Goal: Information Seeking & Learning: Check status

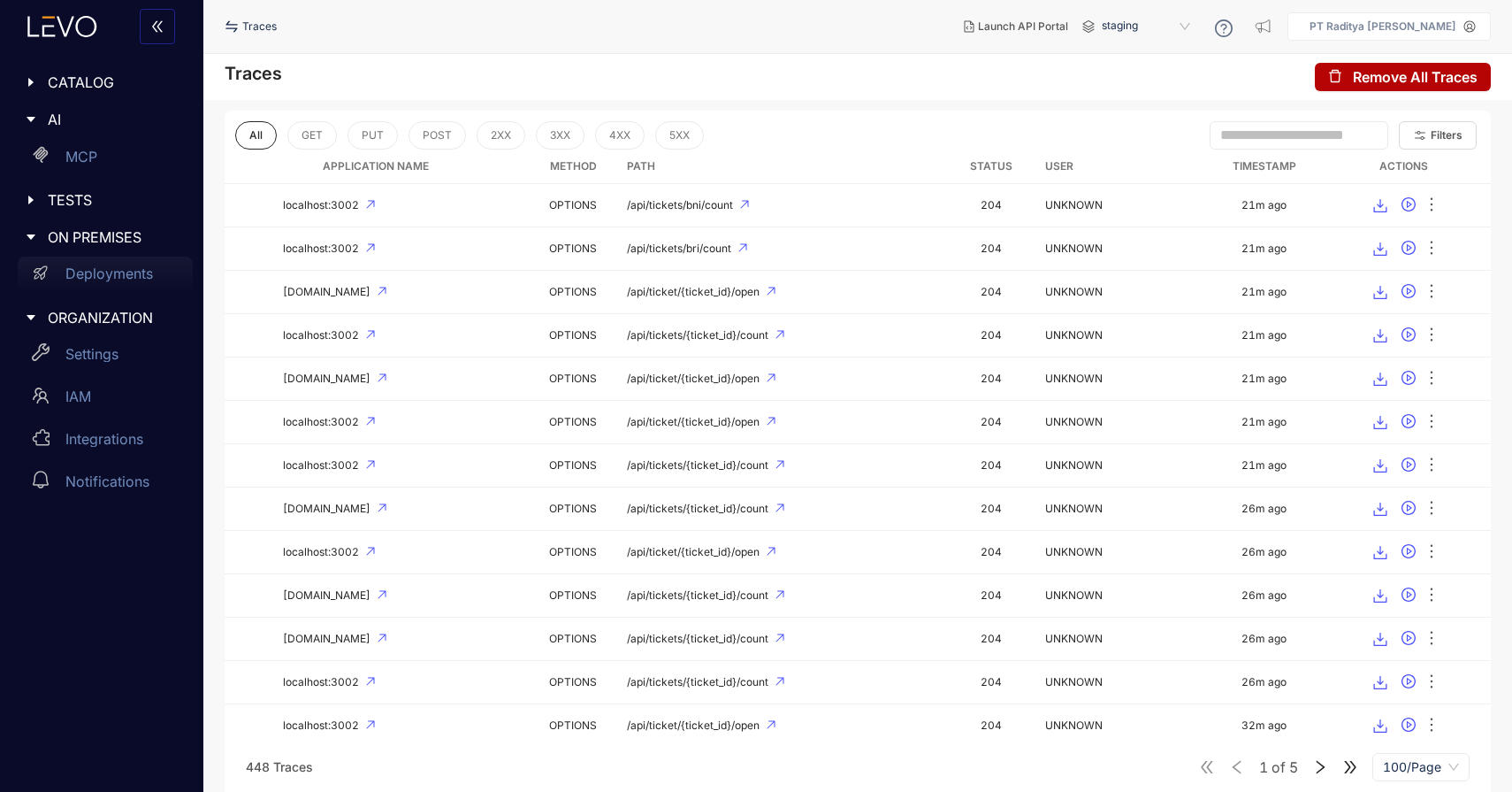
click at [130, 263] on div "Deployments" at bounding box center [106, 274] width 175 height 35
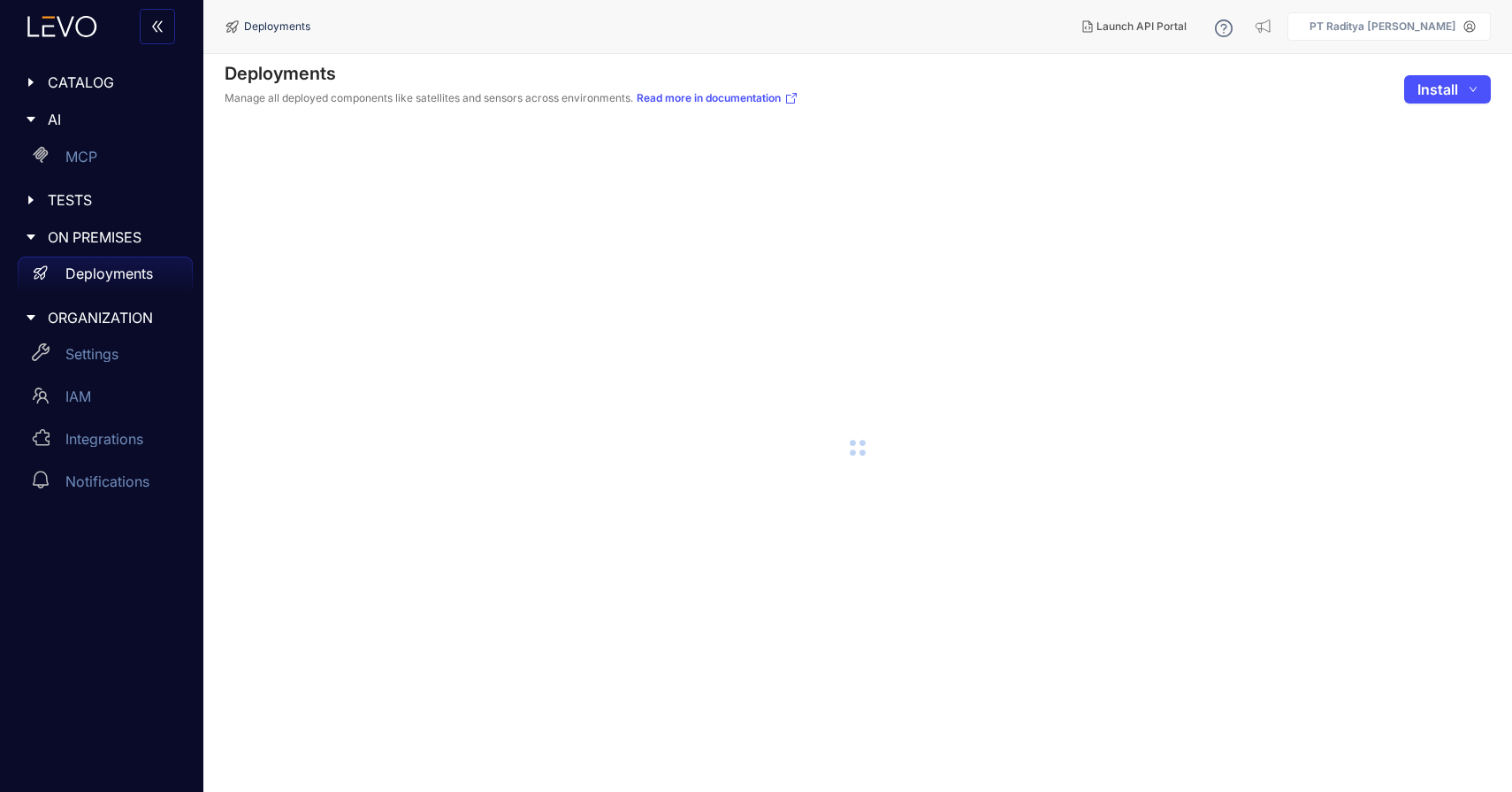
click at [124, 74] on span "CATALOG" at bounding box center [113, 82] width 131 height 16
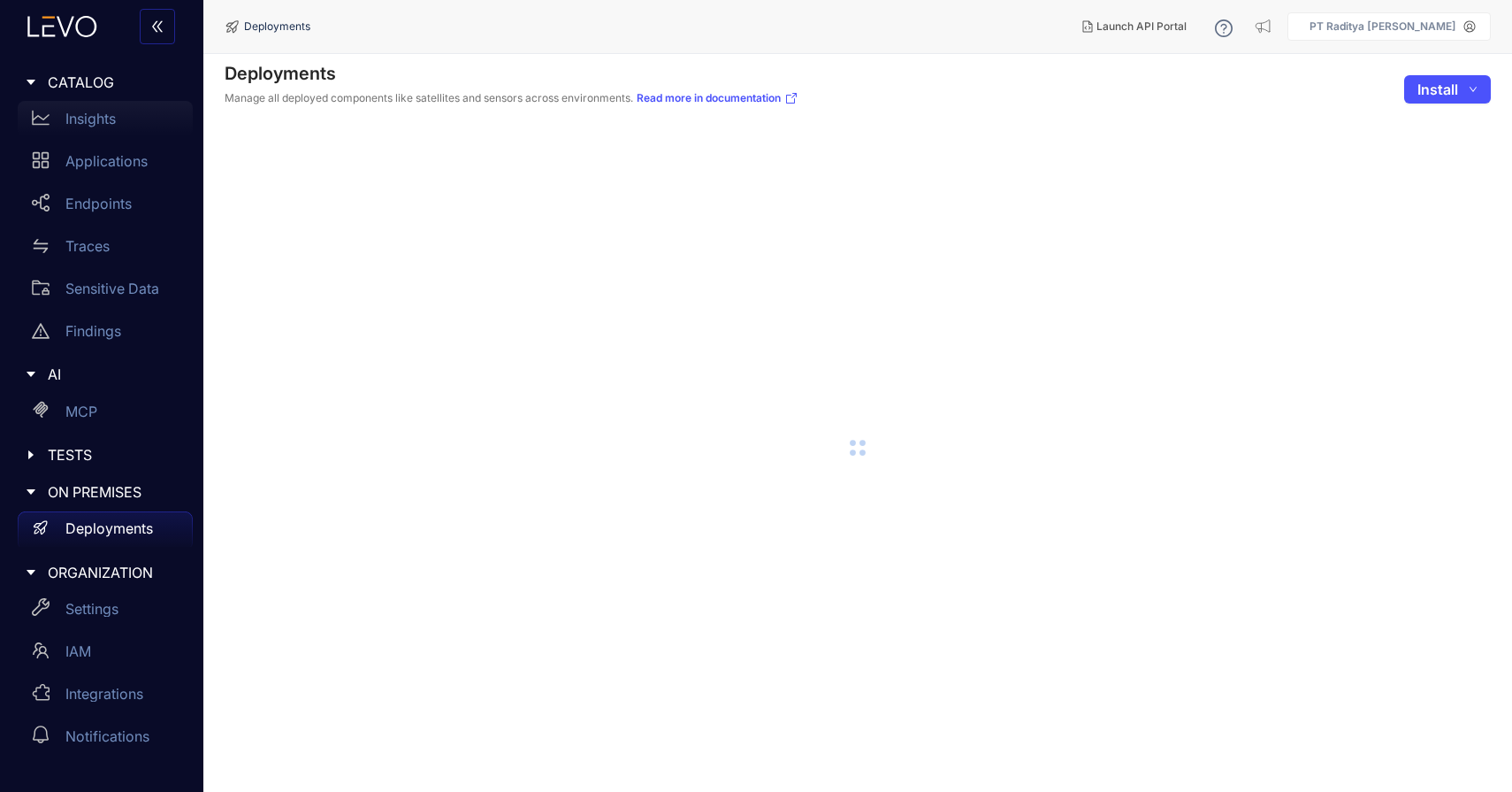
click at [107, 134] on div "Insights" at bounding box center [106, 118] width 175 height 35
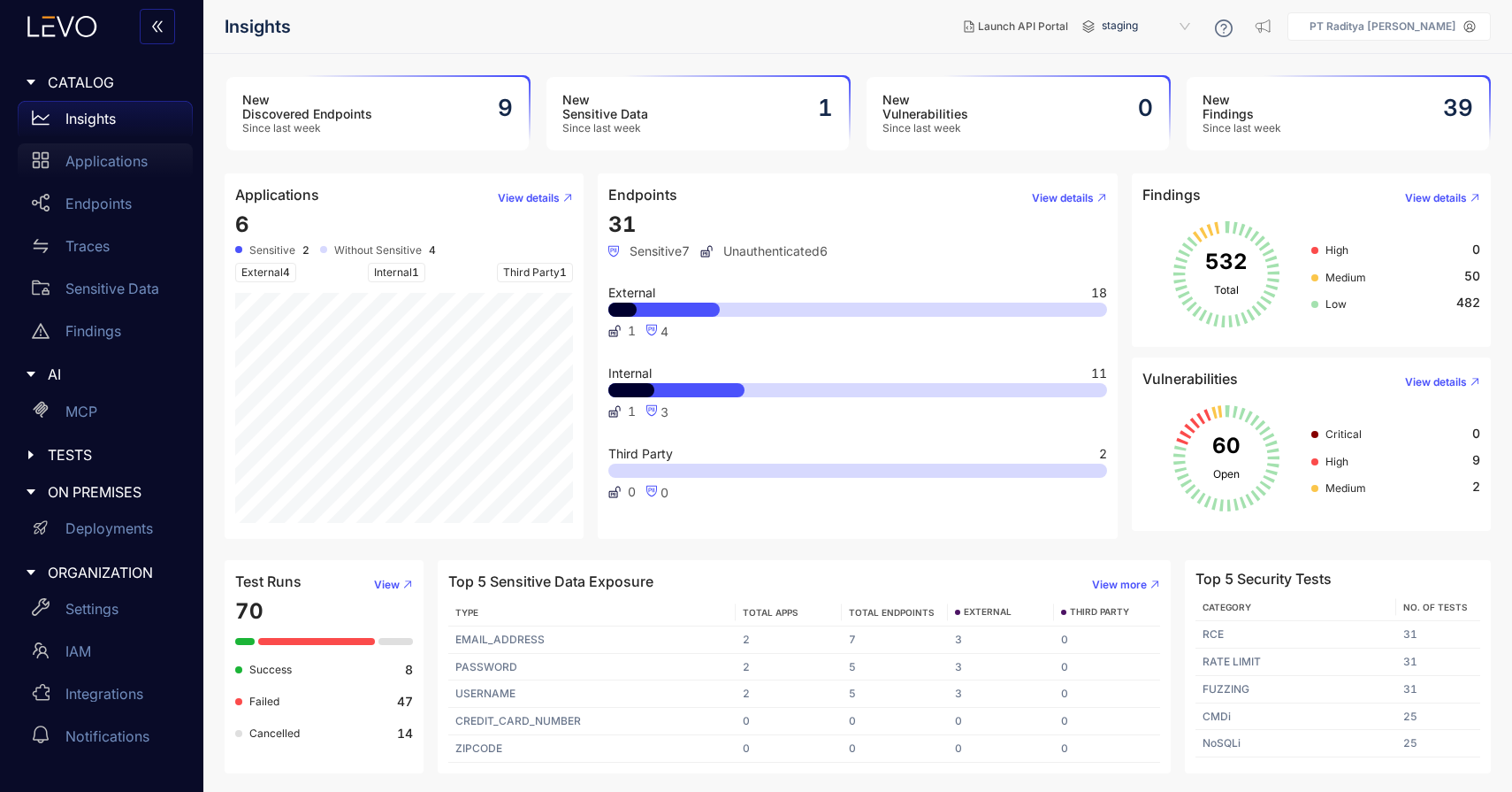
click at [111, 182] on link "Applications" at bounding box center [106, 165] width 175 height 42
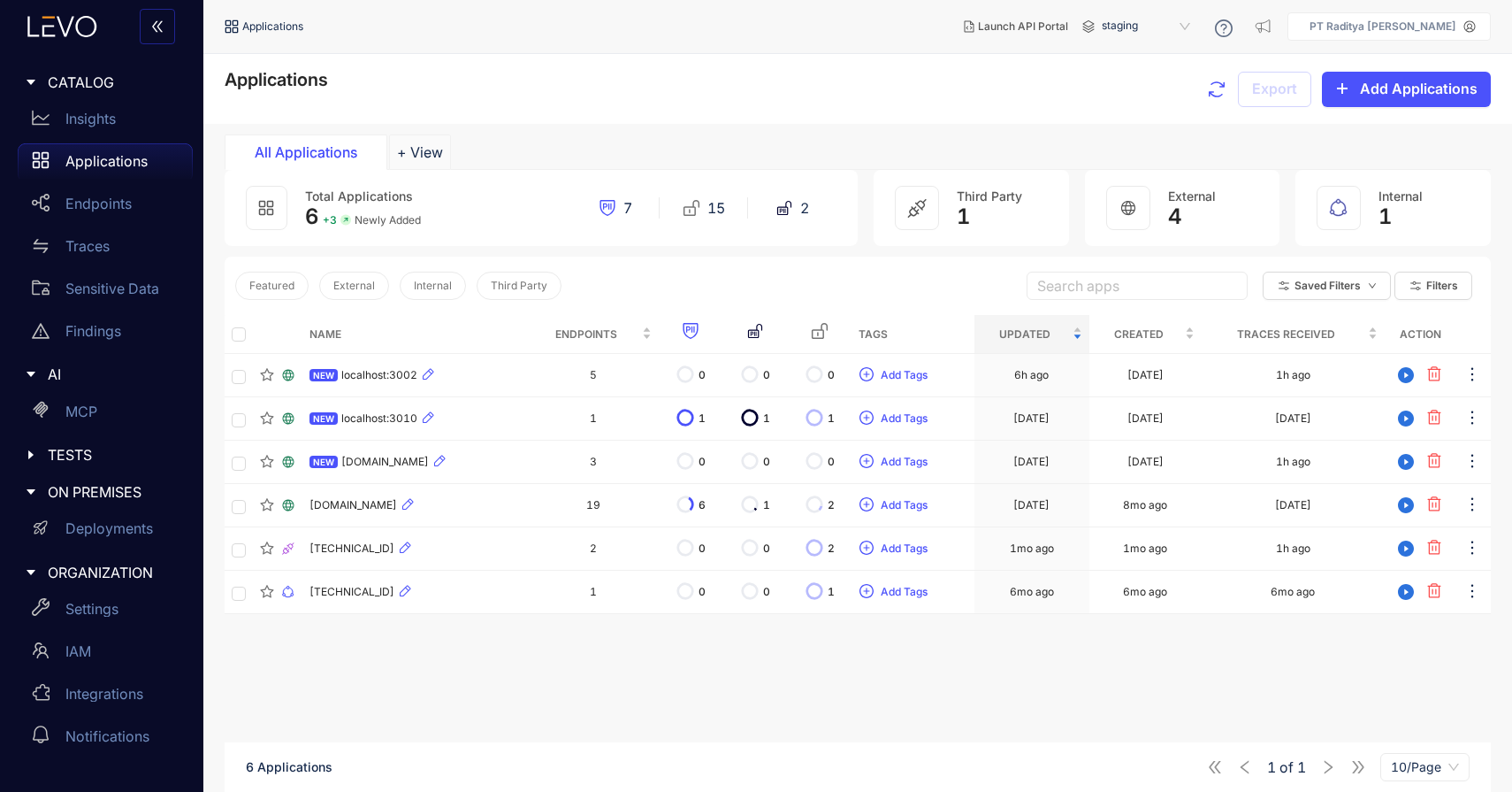
click at [70, 494] on span "ON PREMISES" at bounding box center [113, 492] width 131 height 16
click at [62, 372] on span "AI" at bounding box center [113, 374] width 131 height 16
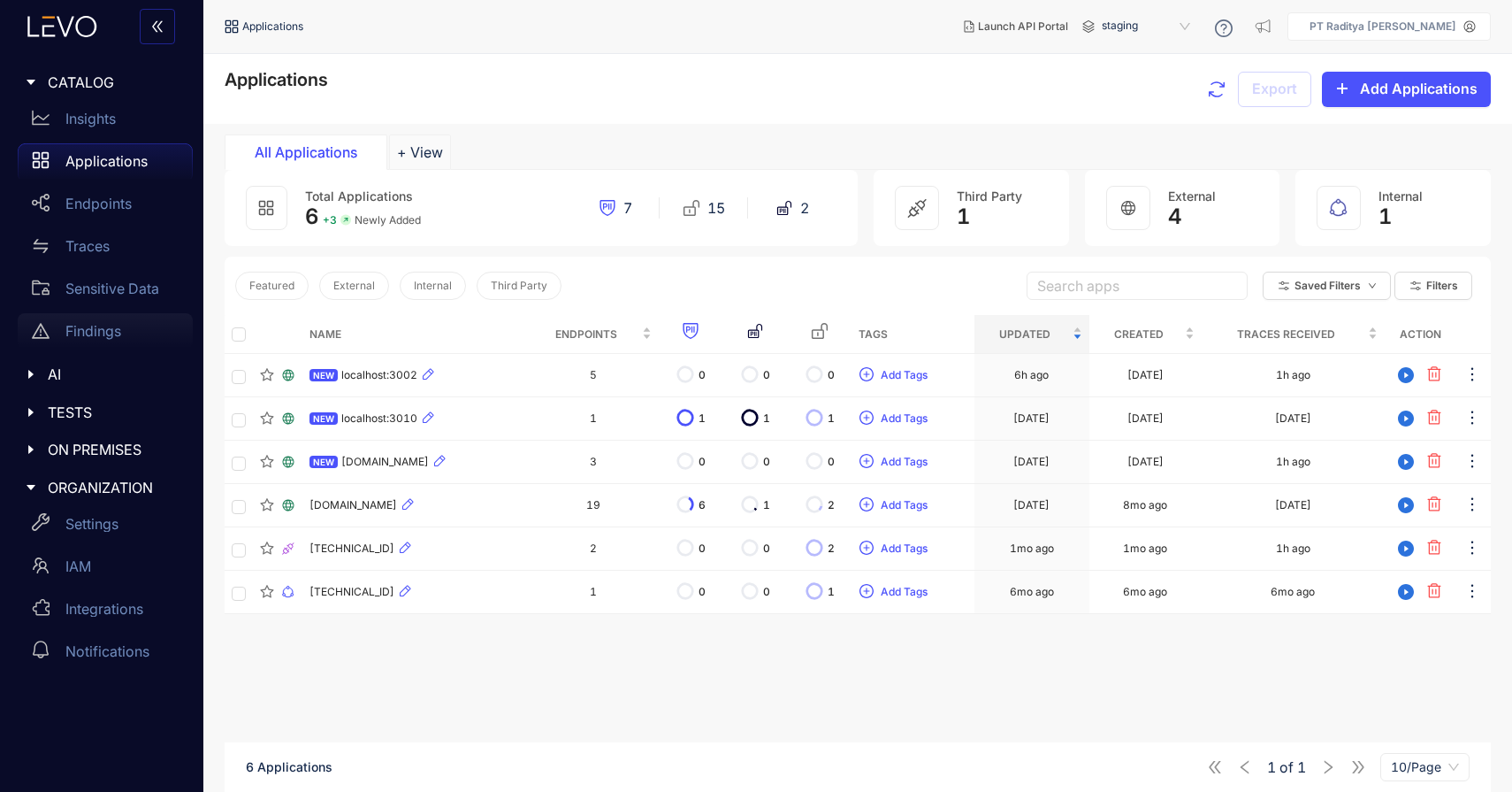
click at [106, 336] on p "Findings" at bounding box center [93, 331] width 56 height 16
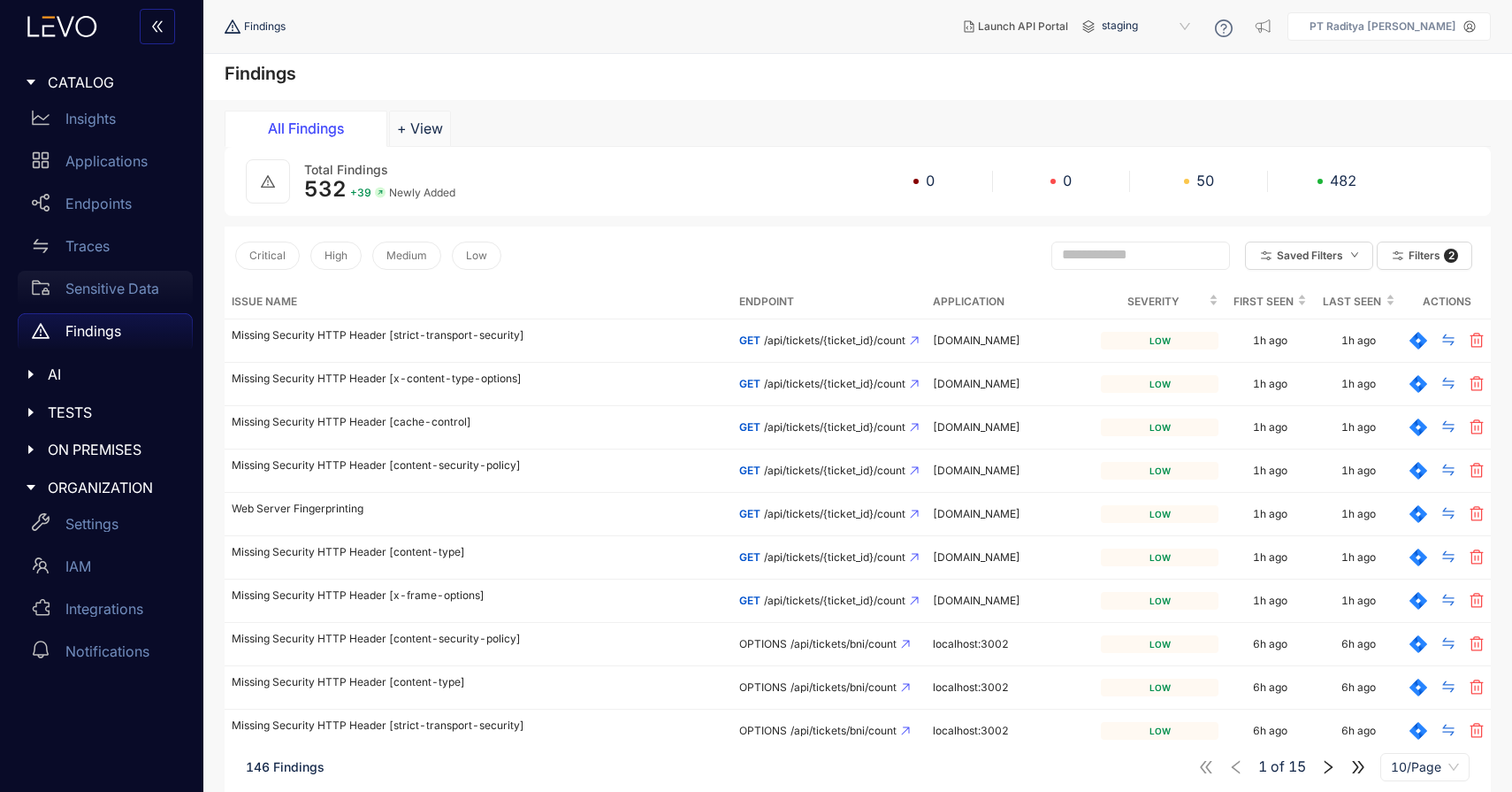
click at [116, 292] on p "Sensitive Data" at bounding box center [112, 288] width 94 height 16
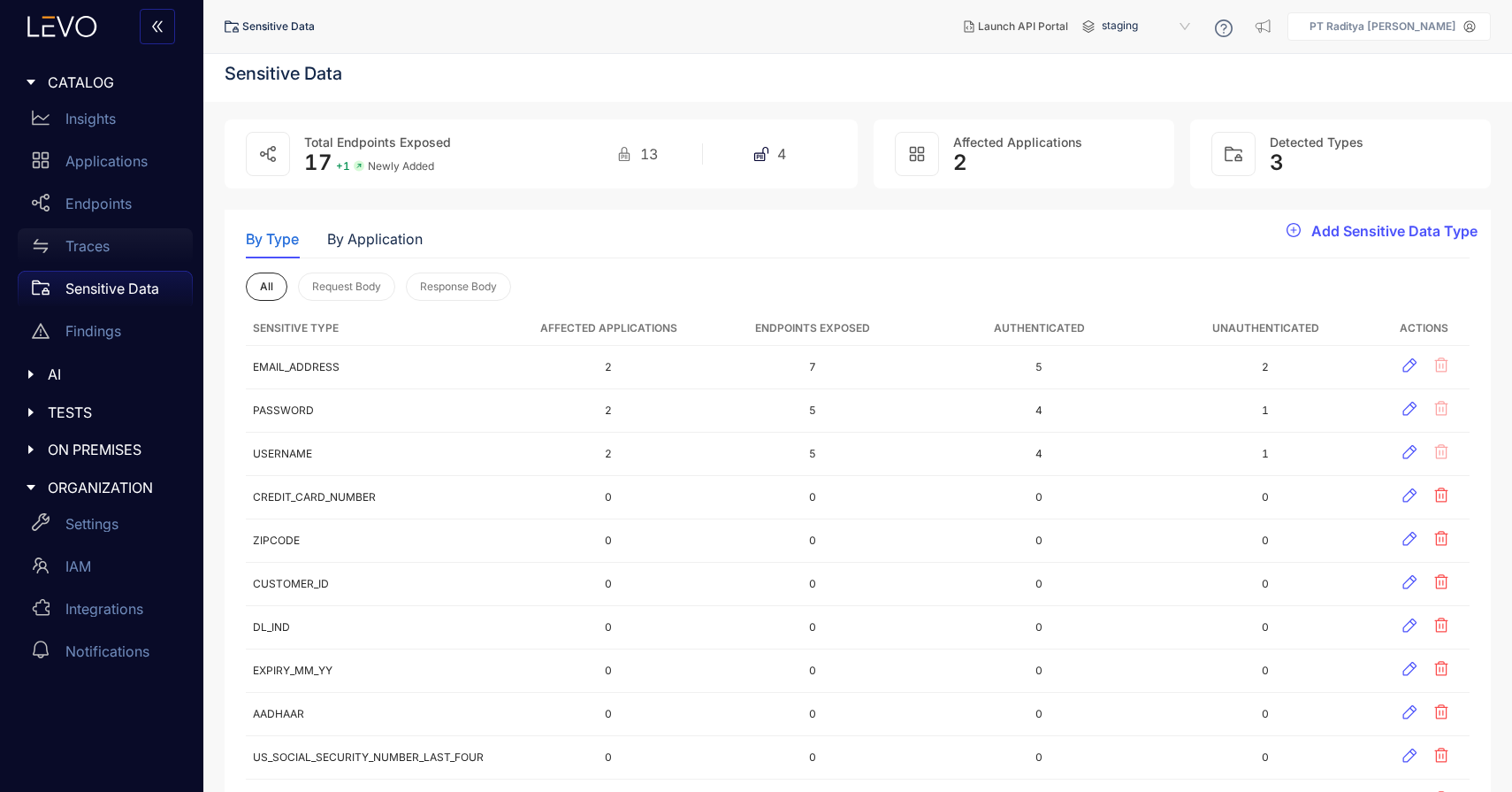
click at [102, 253] on p "Traces" at bounding box center [87, 246] width 44 height 16
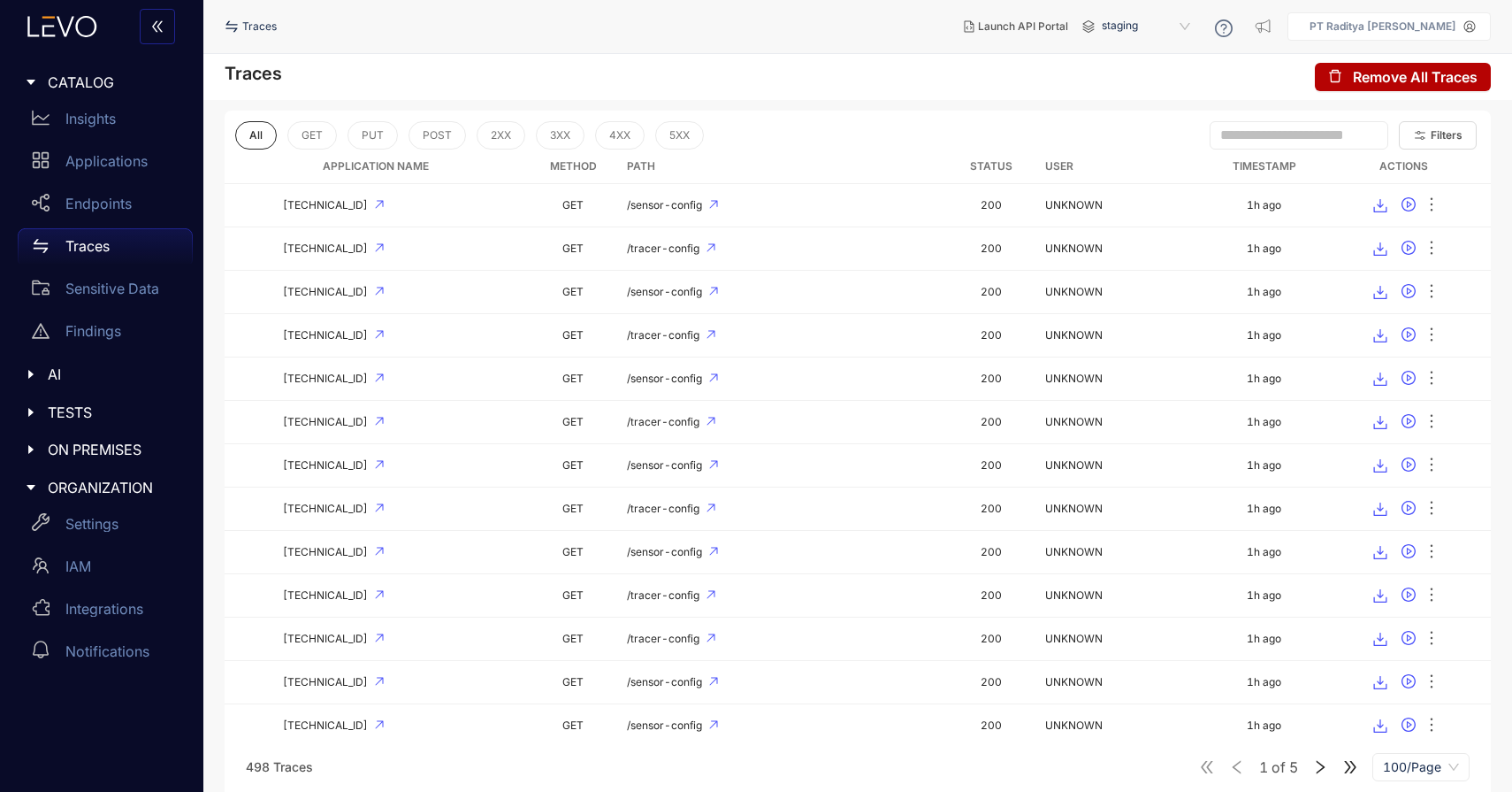
click at [91, 408] on span "TESTS" at bounding box center [113, 412] width 131 height 16
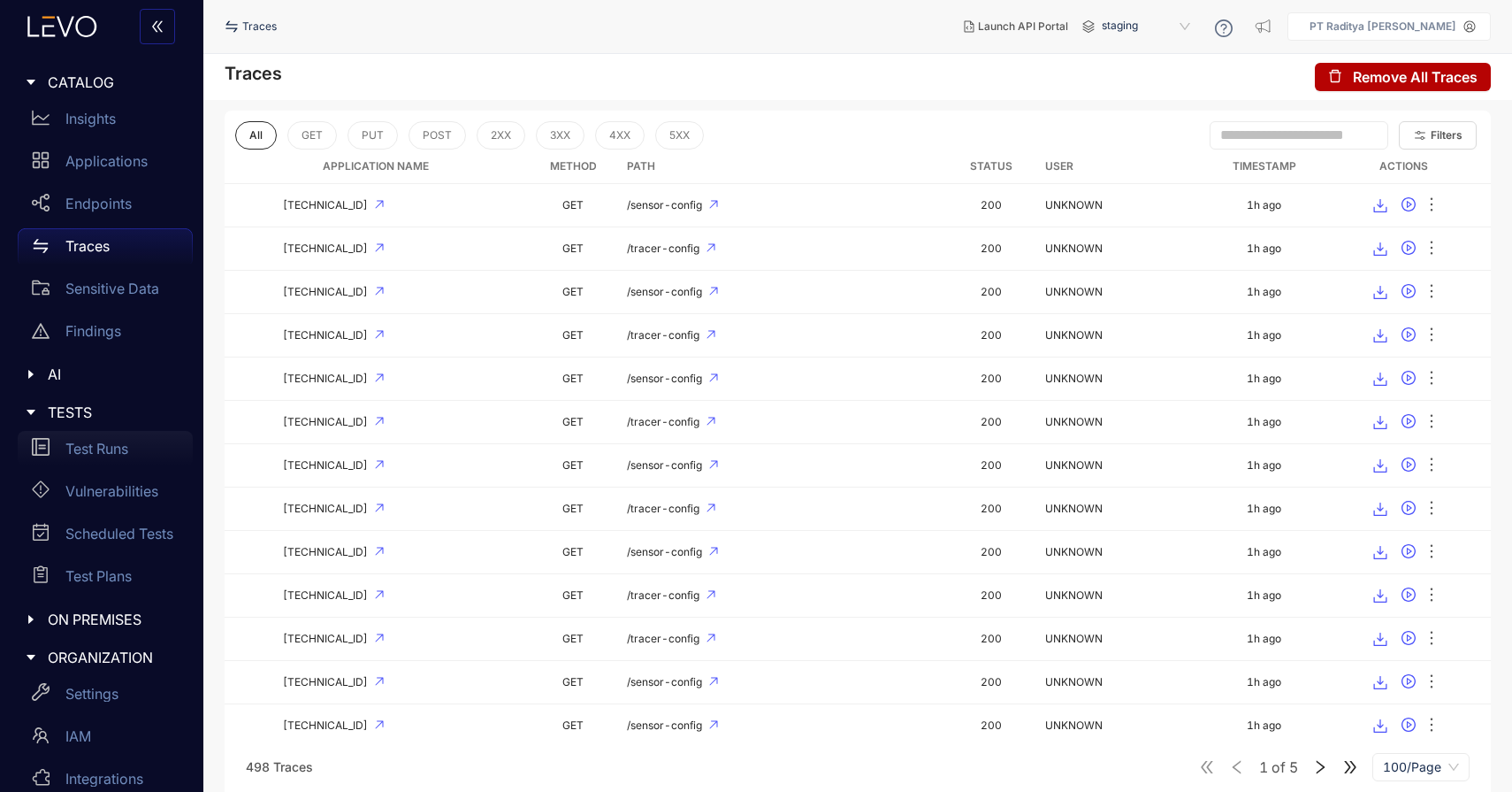
click at [112, 449] on p "Test Runs" at bounding box center [96, 448] width 62 height 16
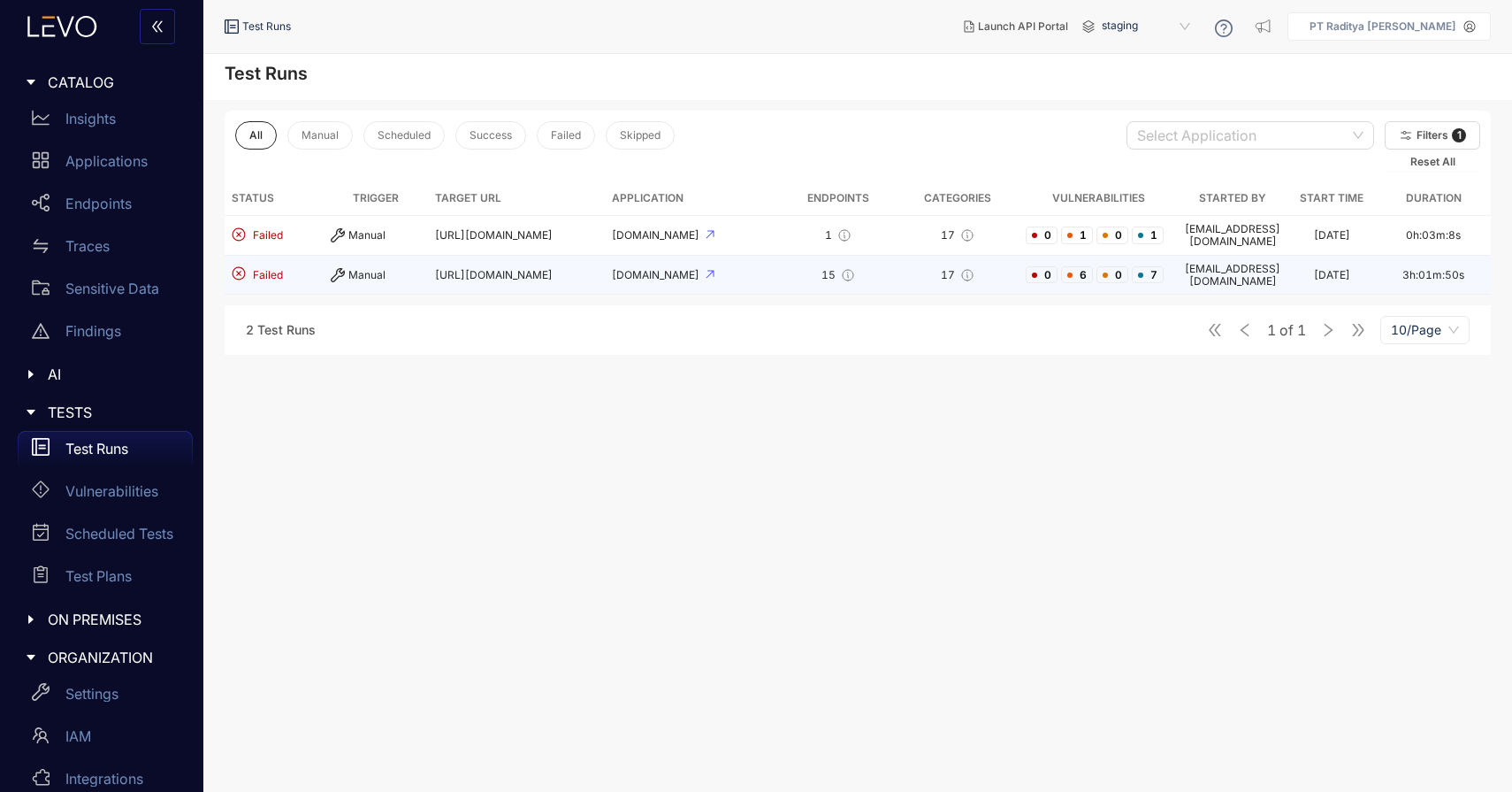
click at [552, 269] on td "[URL][DOMAIN_NAME]" at bounding box center [517, 276] width 177 height 40
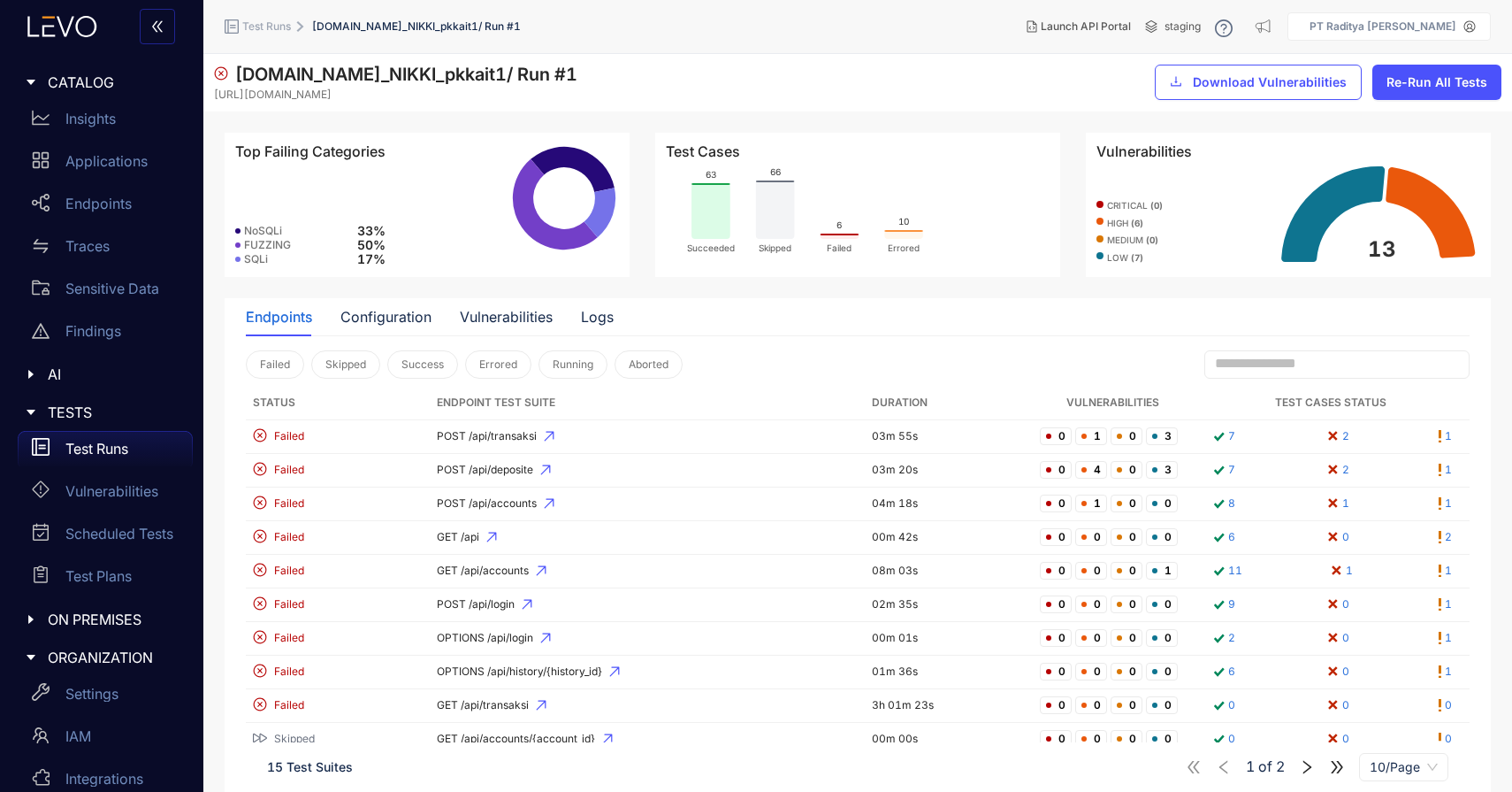
click at [359, 246] on span "50 %" at bounding box center [371, 245] width 28 height 14
click at [1253, 80] on span "Download Vulnerabilities" at bounding box center [1270, 82] width 154 height 14
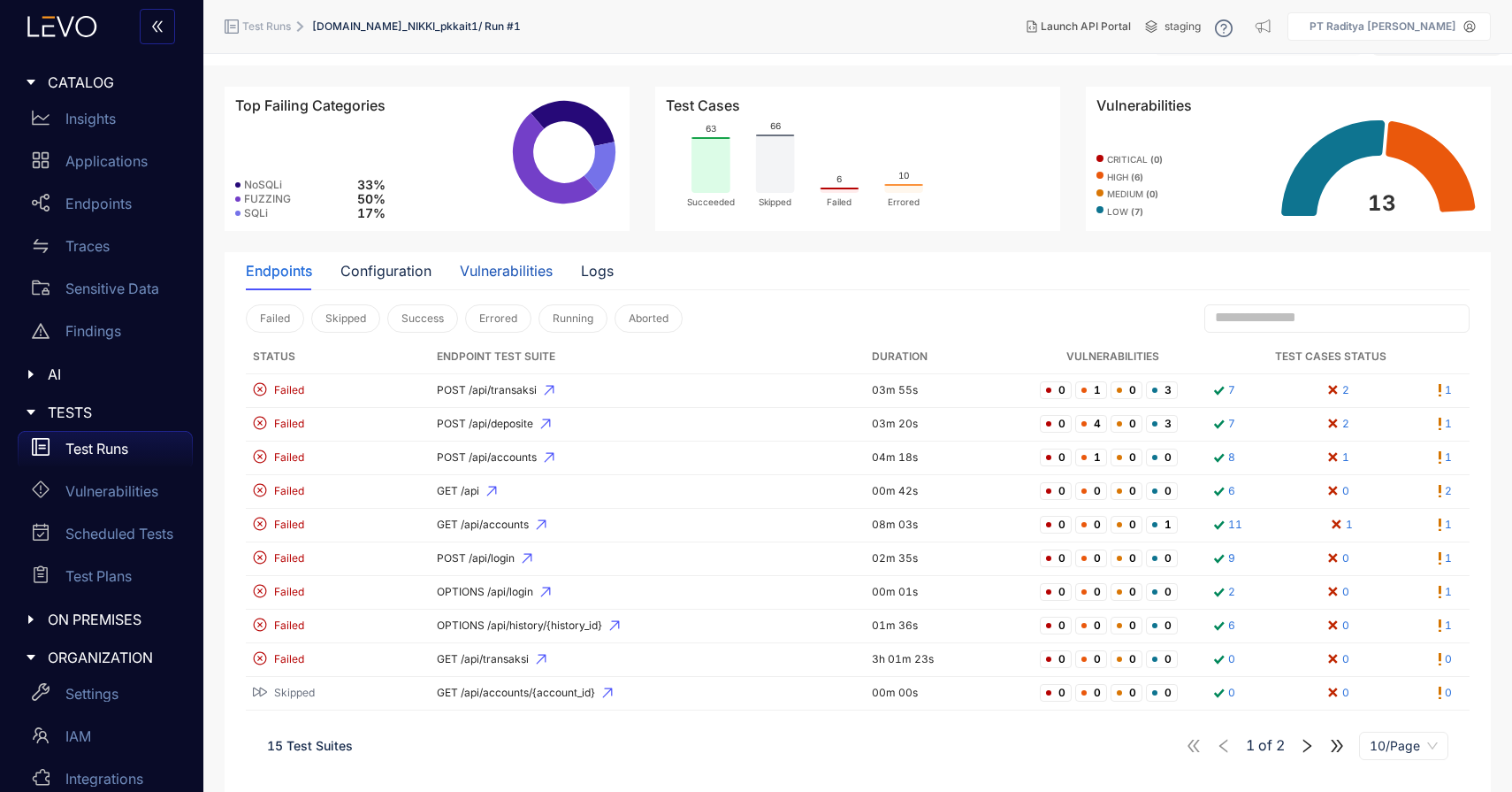
click at [474, 265] on div "Vulnerabilities" at bounding box center [506, 271] width 93 height 16
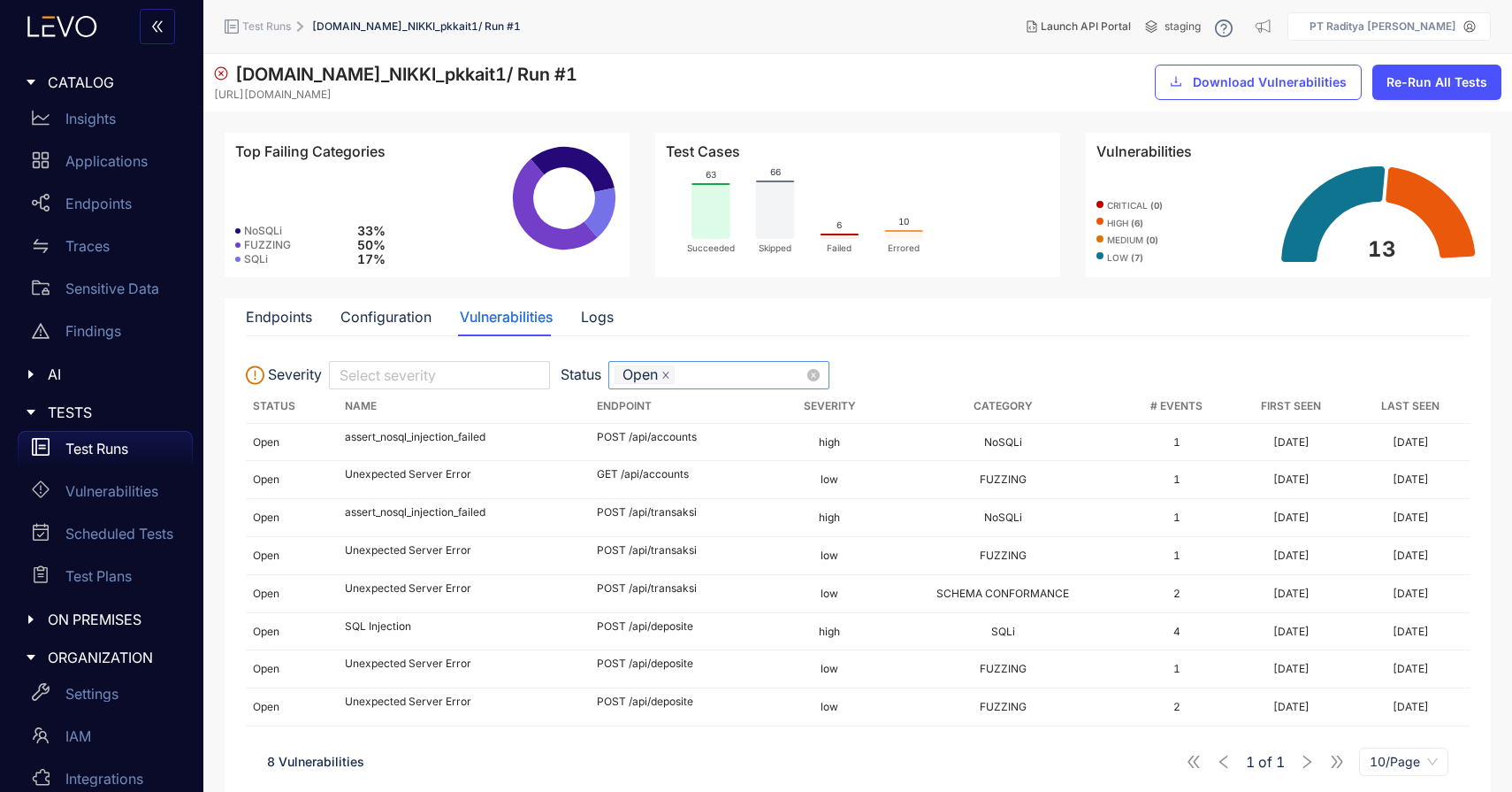
click at [669, 380] on span "close" at bounding box center [666, 375] width 9 height 10
click at [382, 316] on div "Configuration" at bounding box center [386, 316] width 91 height 16
